Goal: Task Accomplishment & Management: Complete application form

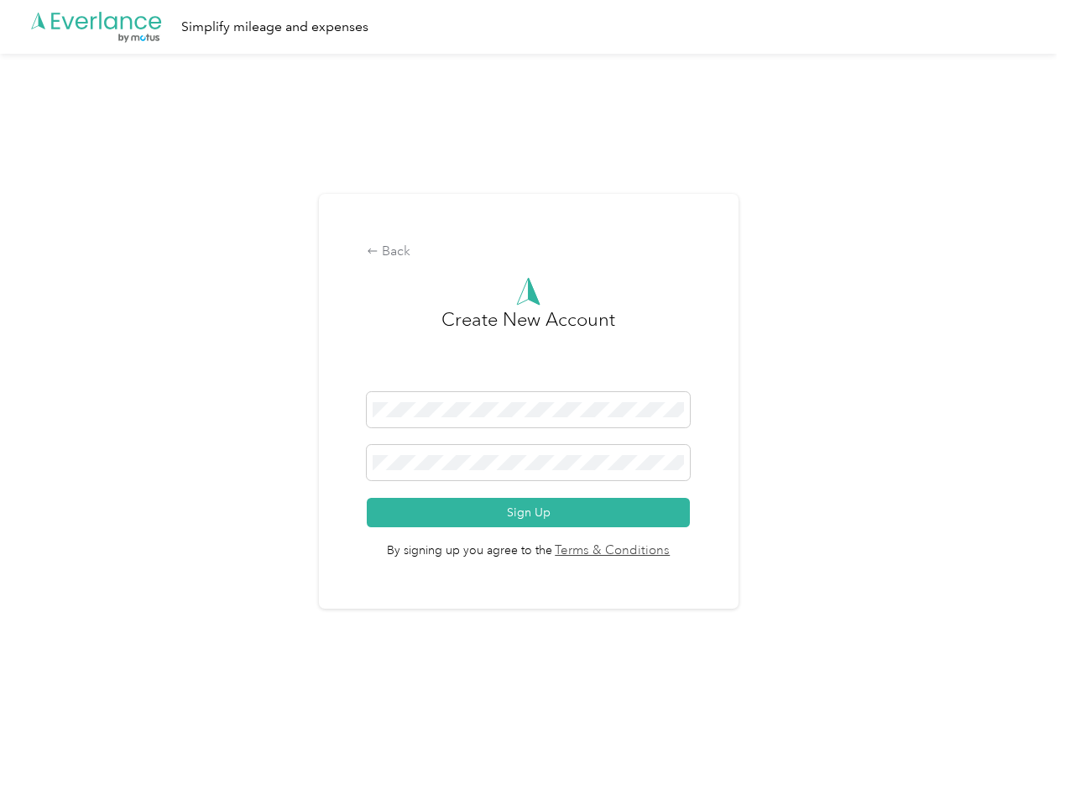
click at [532, 381] on h3 "Create New Account" at bounding box center [528, 348] width 174 height 86
click at [532, 27] on div ".cls-1 { fill: #00adee; } .cls-2 { fill: #fff; } .cls-3 { fill: #707372; } .cls…" at bounding box center [528, 27] width 1056 height 54
click at [532, 252] on div "Back" at bounding box center [528, 252] width 323 height 20
click at [532, 512] on button "Sign Up" at bounding box center [528, 512] width 323 height 29
